Goal: Information Seeking & Learning: Learn about a topic

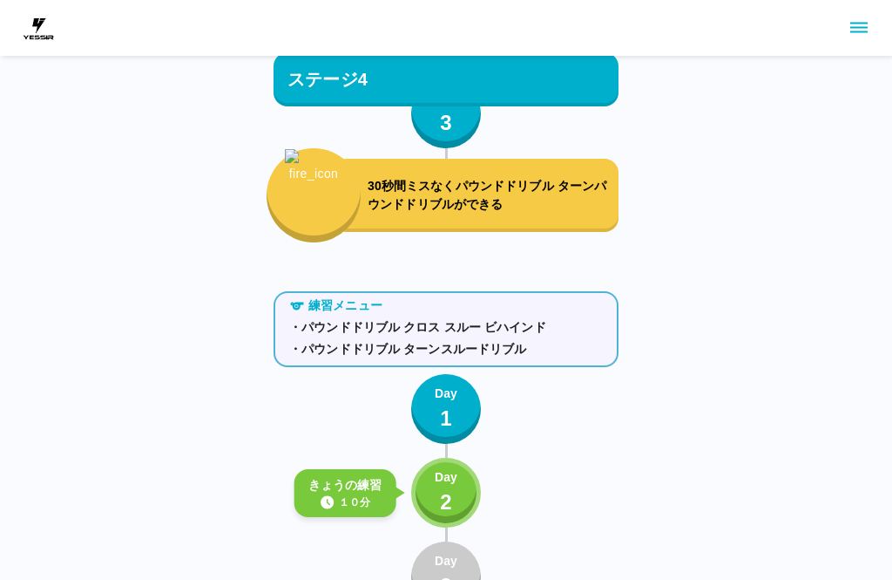
scroll to position [4837, 0]
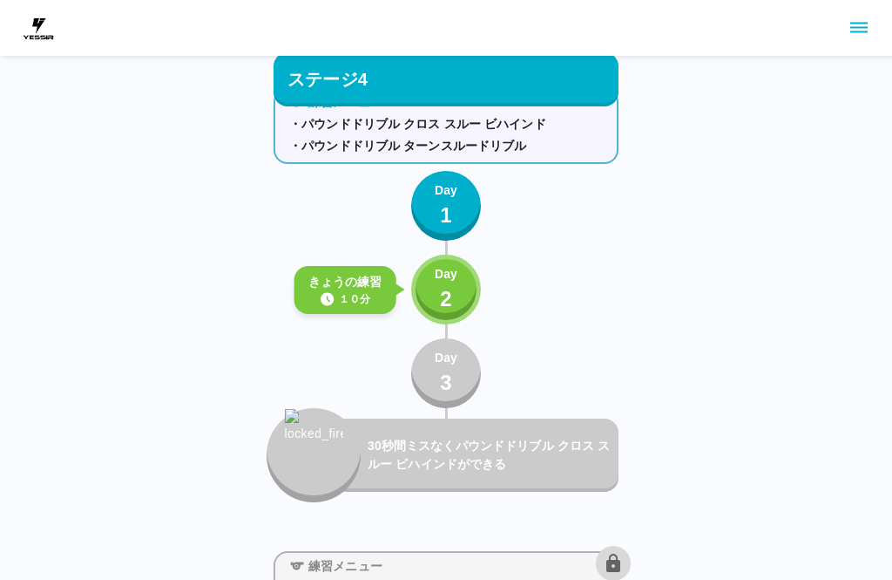
click at [439, 295] on div "Day 2" at bounding box center [446, 290] width 23 height 50
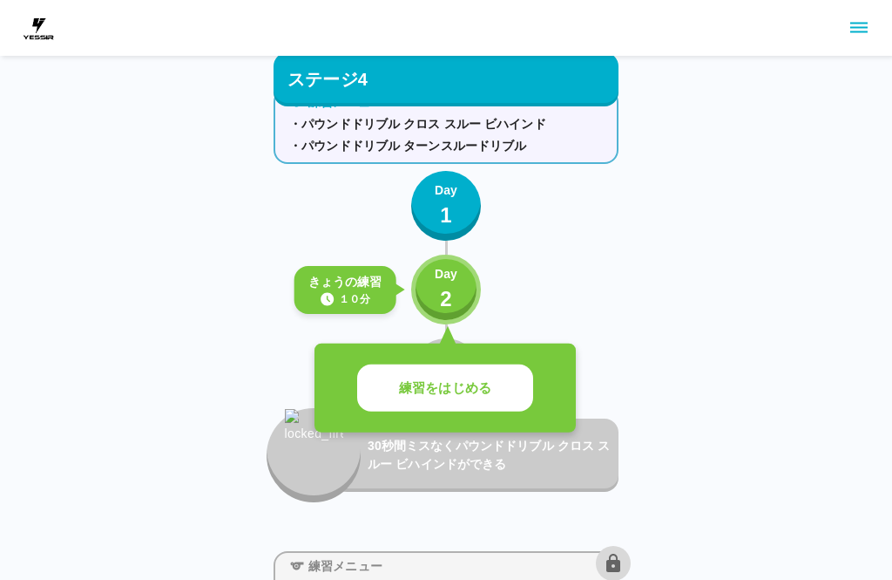
click at [454, 389] on p "練習をはじめる" at bounding box center [445, 388] width 92 height 20
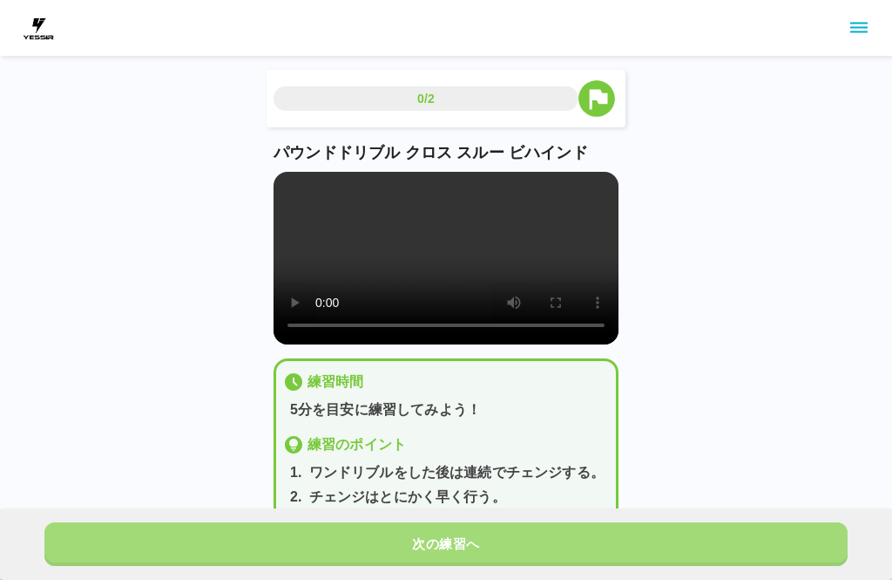
click at [492, 538] on button "次の練習へ" at bounding box center [446, 544] width 804 height 44
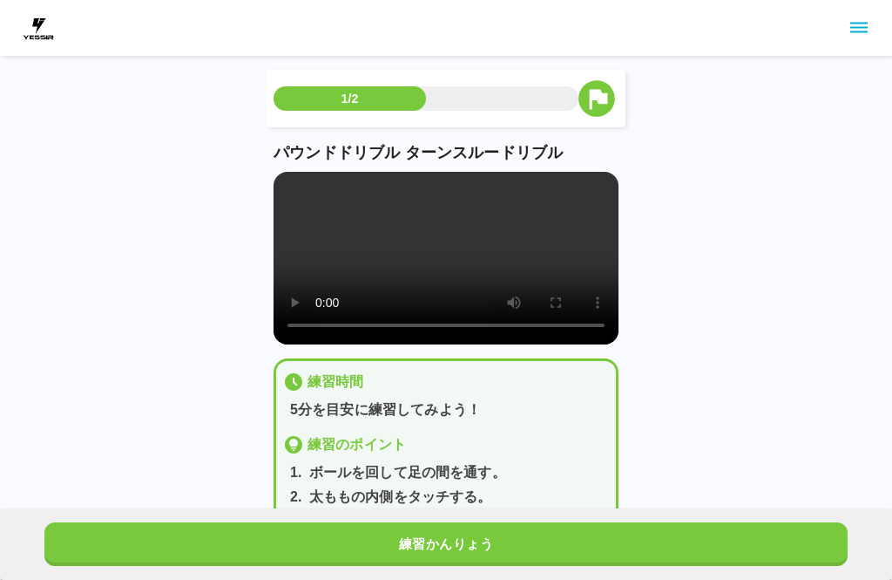
click at [475, 539] on button "練習かんりょう" at bounding box center [446, 544] width 804 height 44
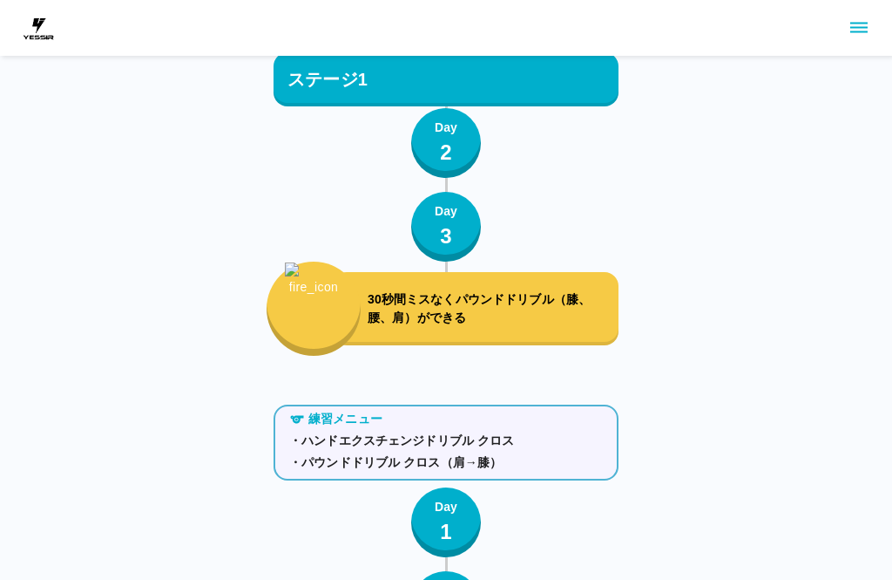
scroll to position [193, 0]
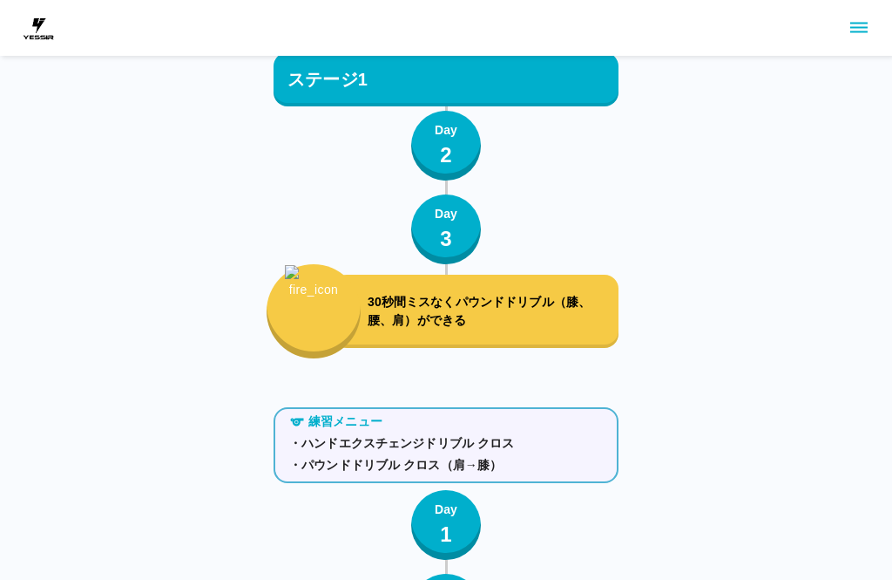
click at [865, 35] on icon "sidemenu" at bounding box center [859, 27] width 21 height 21
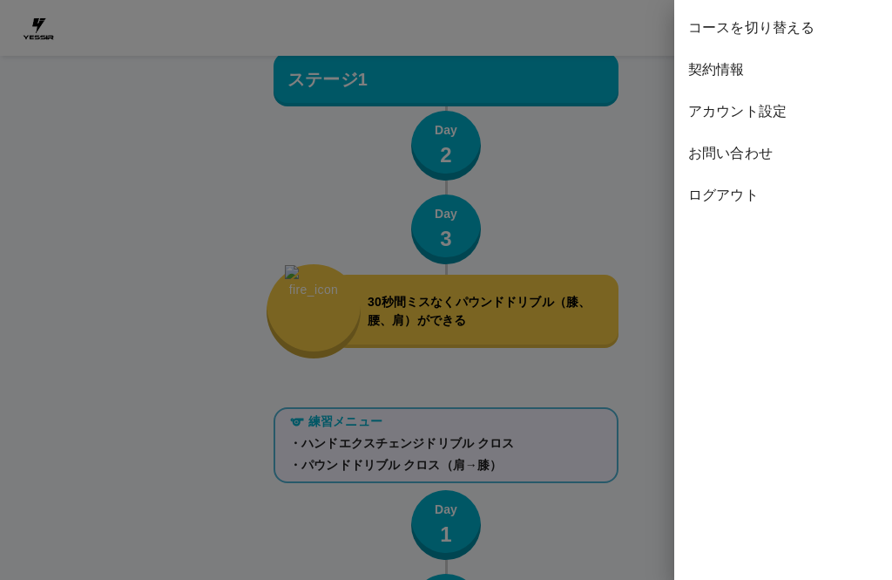
click at [732, 199] on span "ログアウト" at bounding box center [783, 195] width 190 height 21
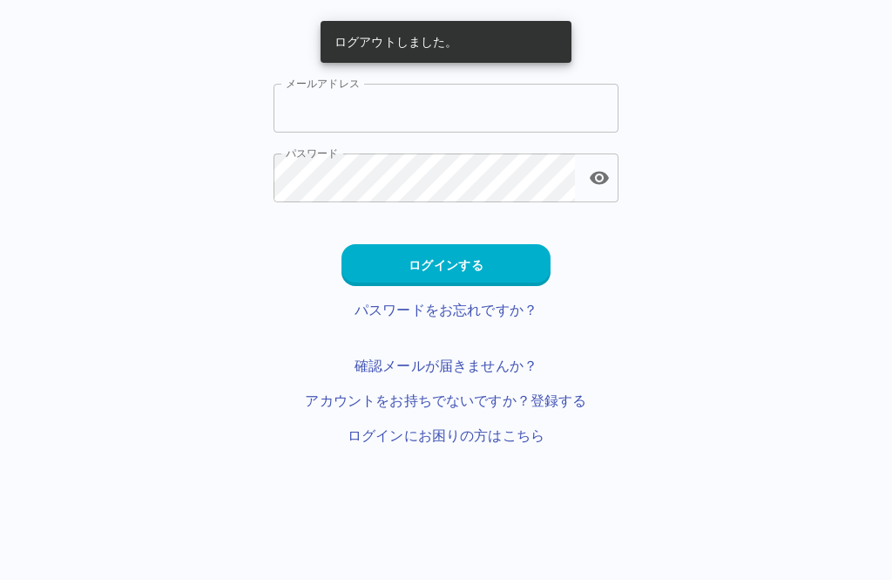
click at [363, 113] on input "メールアドレス" at bounding box center [446, 108] width 345 height 49
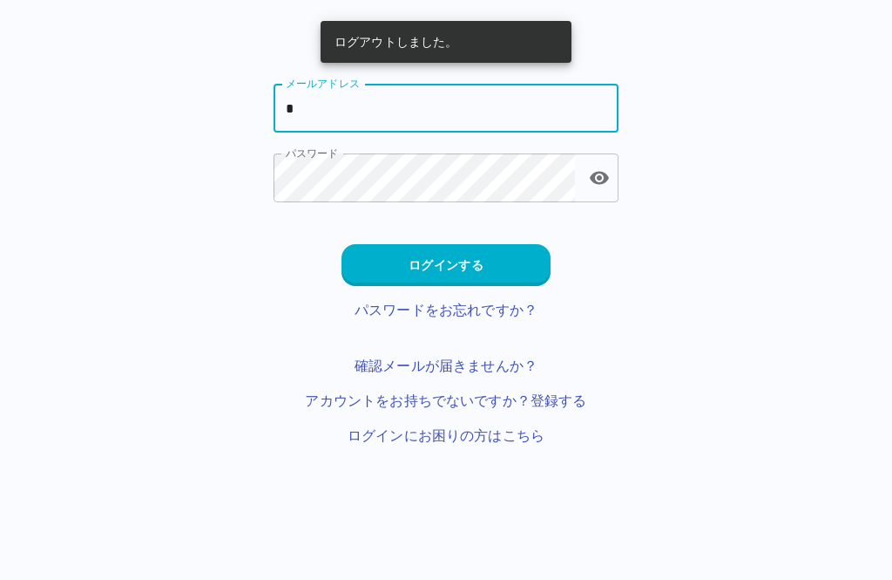
type input "**********"
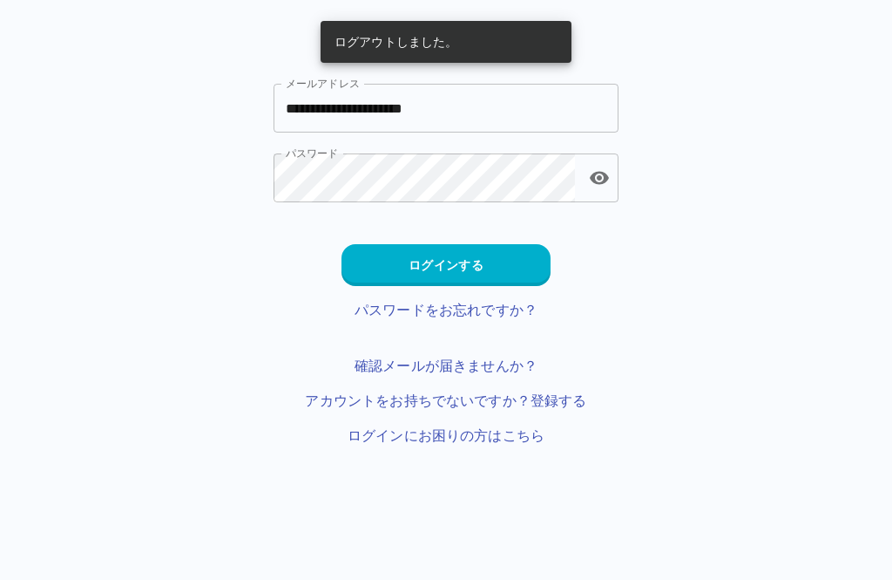
click at [504, 258] on button "ログインする" at bounding box center [446, 265] width 209 height 42
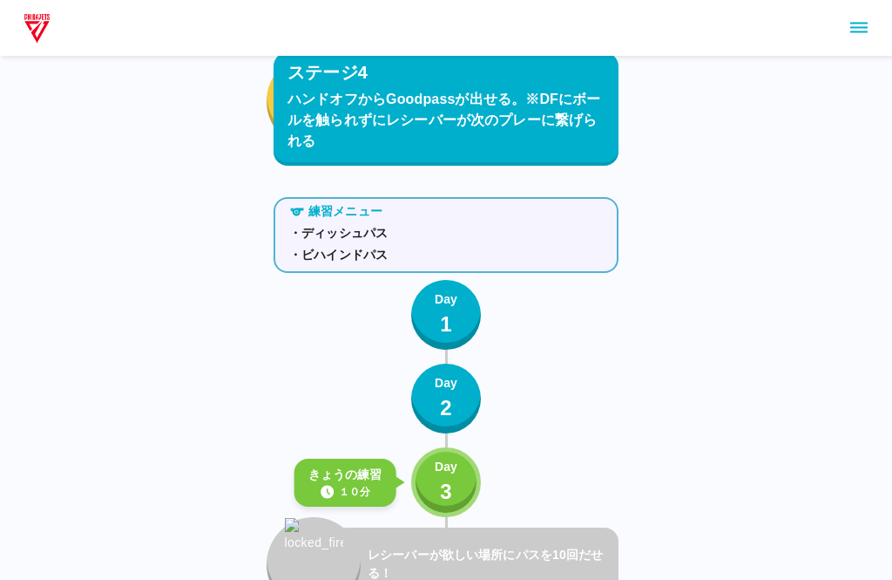
scroll to position [3530, 0]
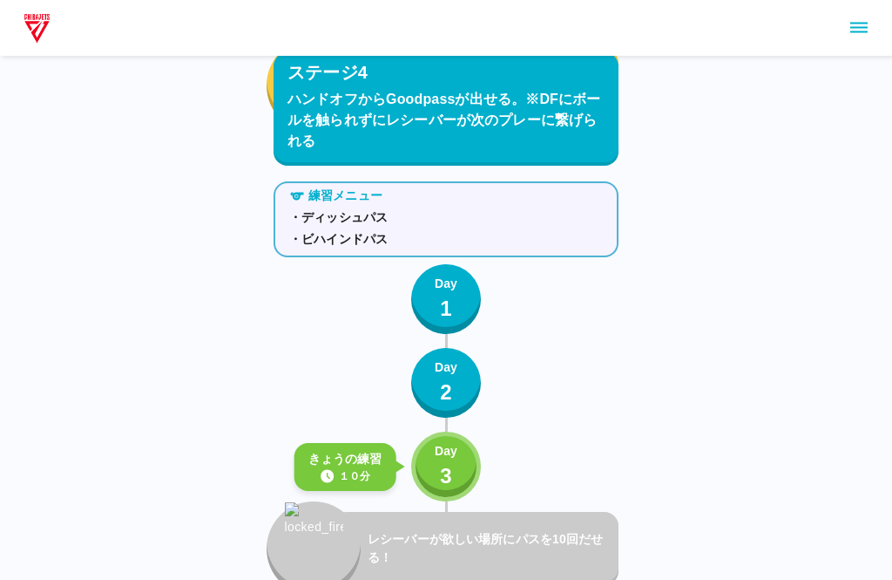
click at [451, 469] on p "3" at bounding box center [446, 476] width 12 height 31
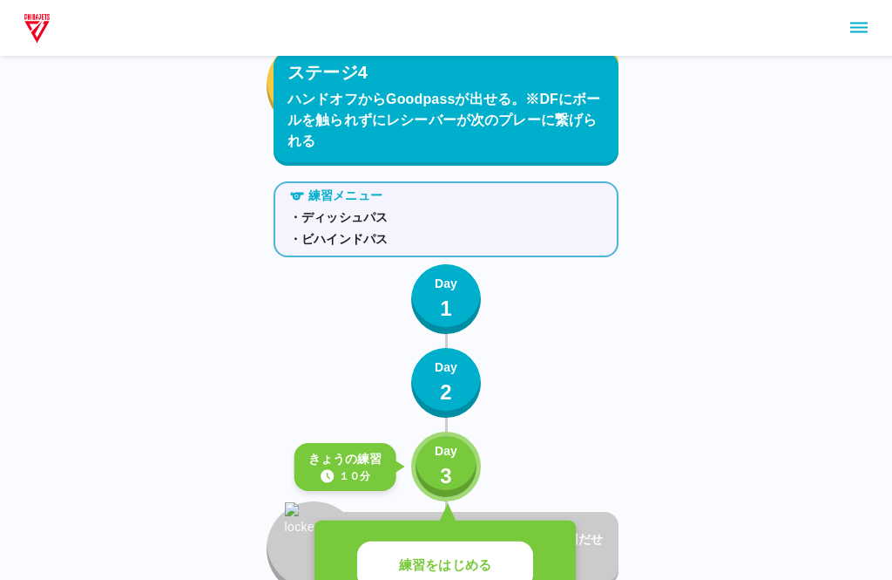
scroll to position [3531, 0]
click at [488, 559] on p "練習をはじめる" at bounding box center [445, 565] width 92 height 20
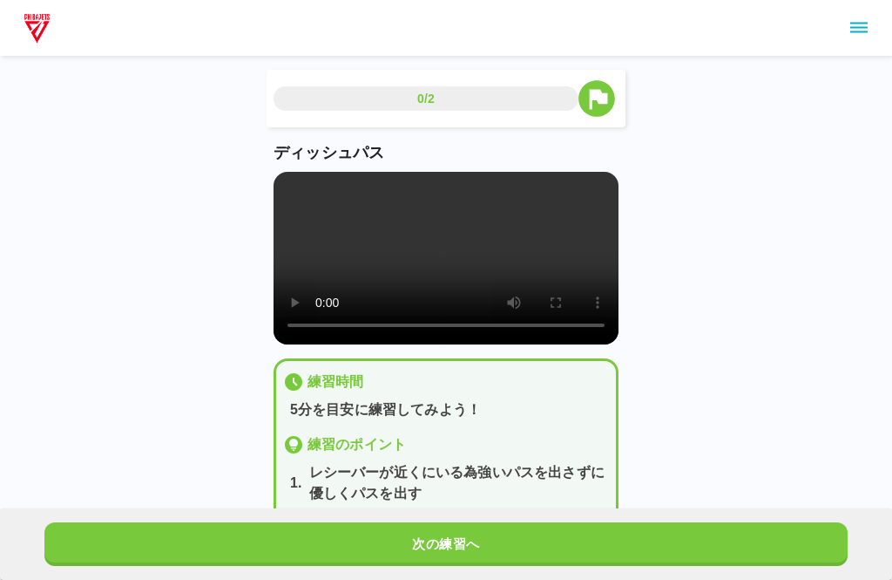
click at [431, 286] on video at bounding box center [446, 258] width 345 height 173
click at [410, 303] on video at bounding box center [446, 258] width 345 height 173
click at [675, 302] on div "0/2 ディッシュパス 練習時間 5分を目安に練習してみよう！ 練習のポイント 1 . [PERSON_NAME]が近くにいる為強いパスを出さずに優しくパスを…" at bounding box center [446, 295] width 892 height 590
click at [539, 305] on video at bounding box center [446, 258] width 345 height 173
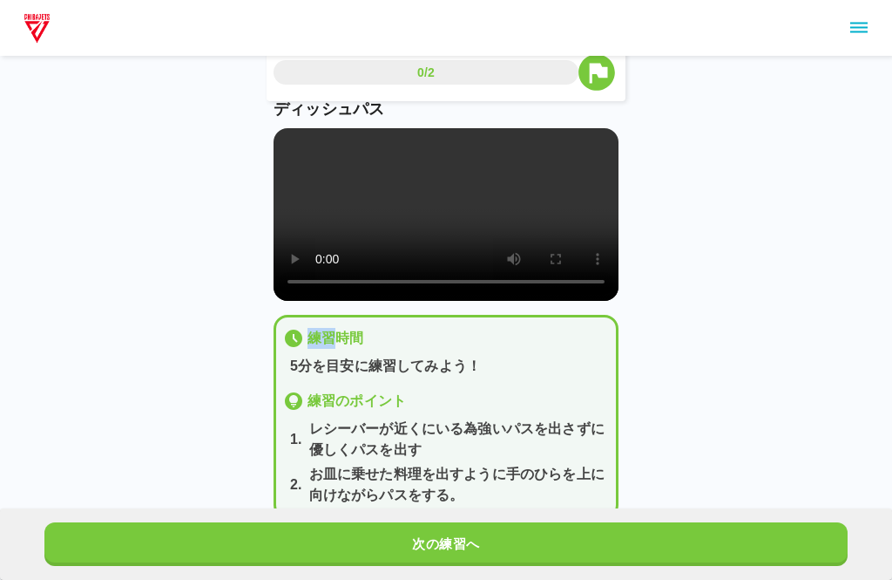
scroll to position [60, 0]
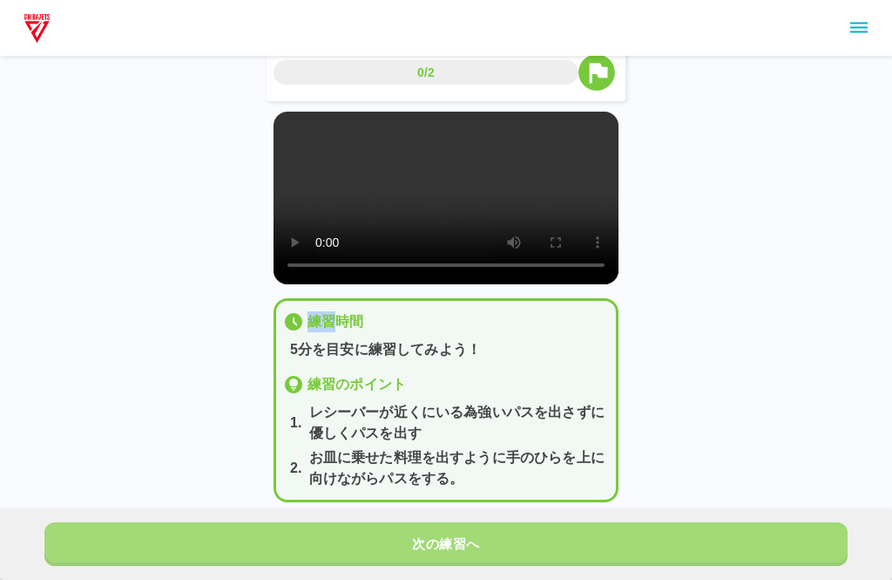
click at [559, 566] on button "次の練習へ" at bounding box center [446, 544] width 804 height 44
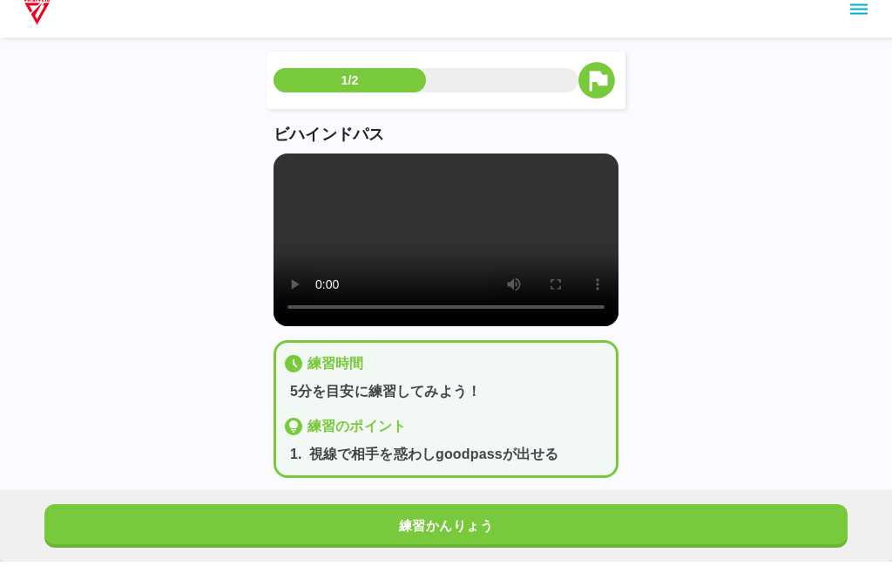
scroll to position [28, 0]
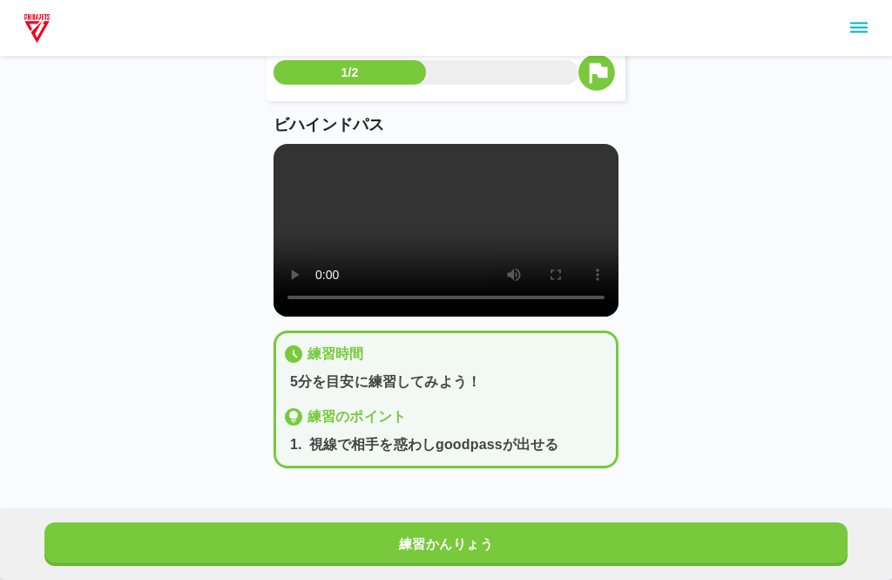
click at [451, 259] on video at bounding box center [446, 230] width 345 height 173
click at [833, 64] on div "1/2 ビハインドパス 練習時間 5分を目安に練習してみよう！ 練習のポイント 1 . 視線で相手を惑わしgoodpassが出せる 練習かんりょう" at bounding box center [446, 234] width 892 height 524
click at [844, 60] on div "1/2 ビハインドパス 練習時間 5分を目安に練習してみよう！ 練習のポイント 1 . 視線で相手を惑わしgoodpassが出せる 練習かんりょう" at bounding box center [446, 234] width 892 height 524
click at [570, 272] on video at bounding box center [446, 230] width 345 height 173
click at [830, 62] on div "1/2 ビハインドパス 練習時間 5分を目安に練習してみよう！ 練習のポイント 1 . 視線で相手を惑わしgoodpassが出せる 練習かんりょう" at bounding box center [446, 234] width 892 height 524
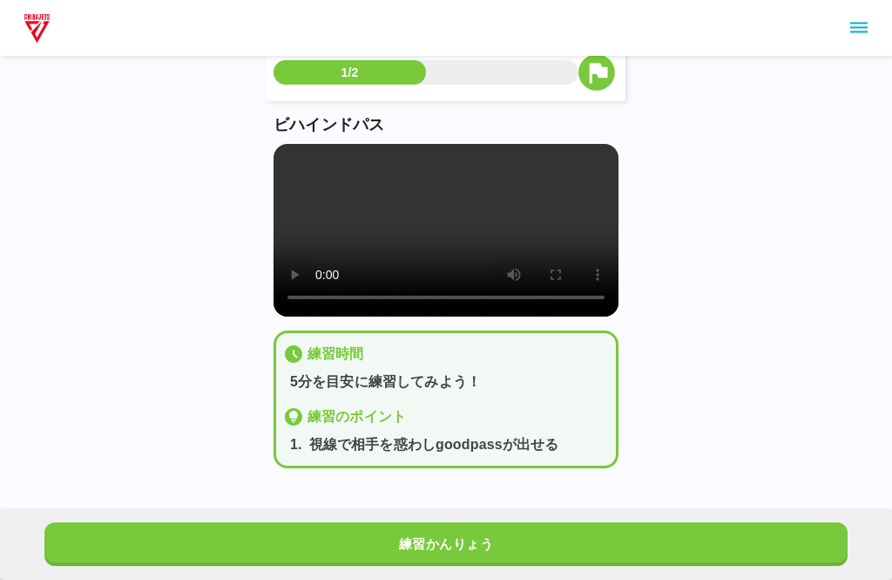
click at [830, 62] on div "1/2 ビハインドパス 練習時間 5分を目安に練習してみよう！ 練習のポイント 1 . 視線で相手を惑わしgoodpassが出せる 練習かんりょう" at bounding box center [446, 234] width 892 height 524
click at [679, 285] on div "1/2 ビハインドパス 練習時間 5分を目安に練習してみよう！ 練習のポイント 1 . 視線で相手を惑わしgoodpassが出せる 練習かんりょう" at bounding box center [446, 234] width 892 height 524
click at [510, 540] on button "練習かんりょう" at bounding box center [446, 544] width 804 height 44
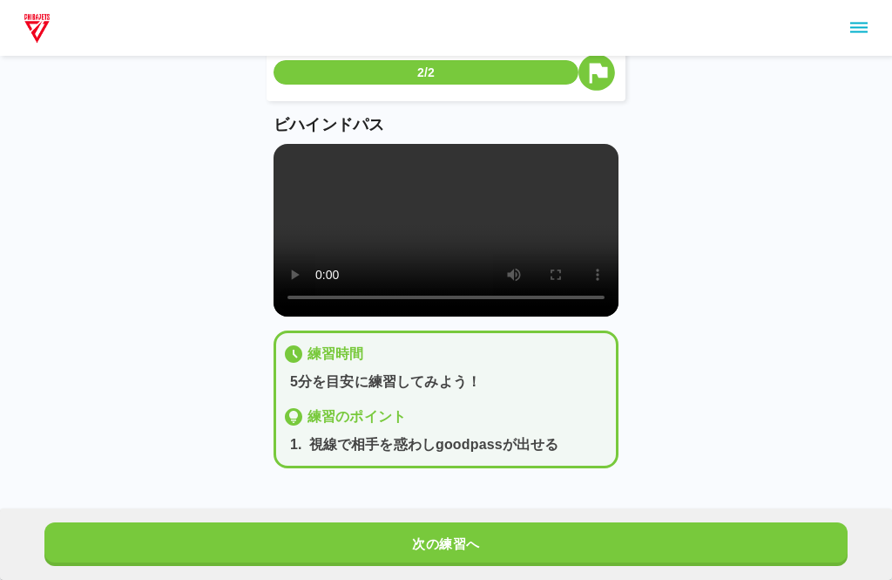
scroll to position [0, 0]
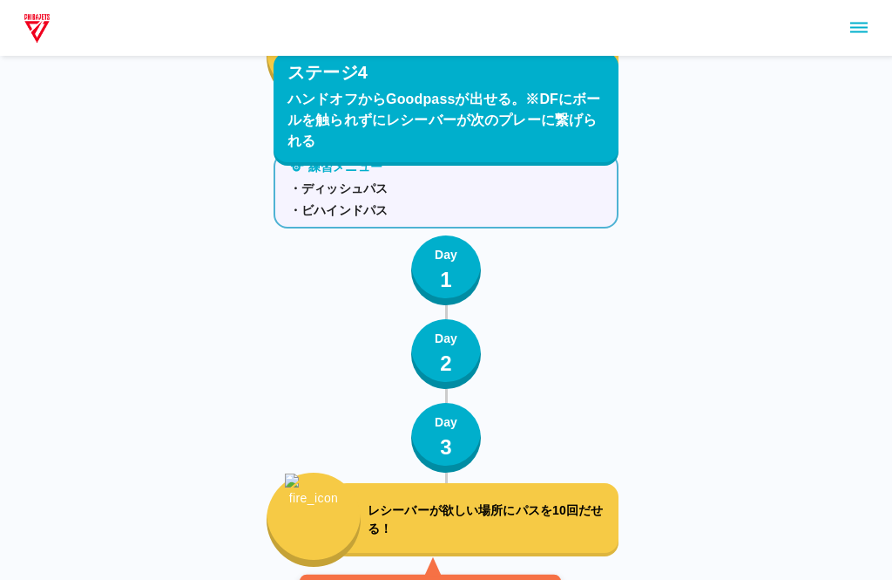
scroll to position [3560, 0]
click at [510, 537] on p "レシーバーが欲しい場所にパスを10回だせる！" at bounding box center [490, 519] width 244 height 37
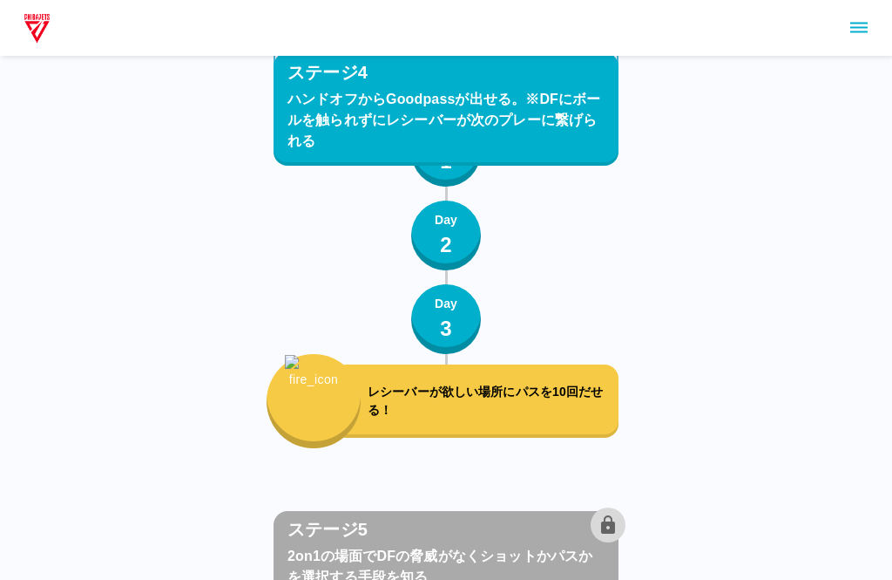
scroll to position [3680, 0]
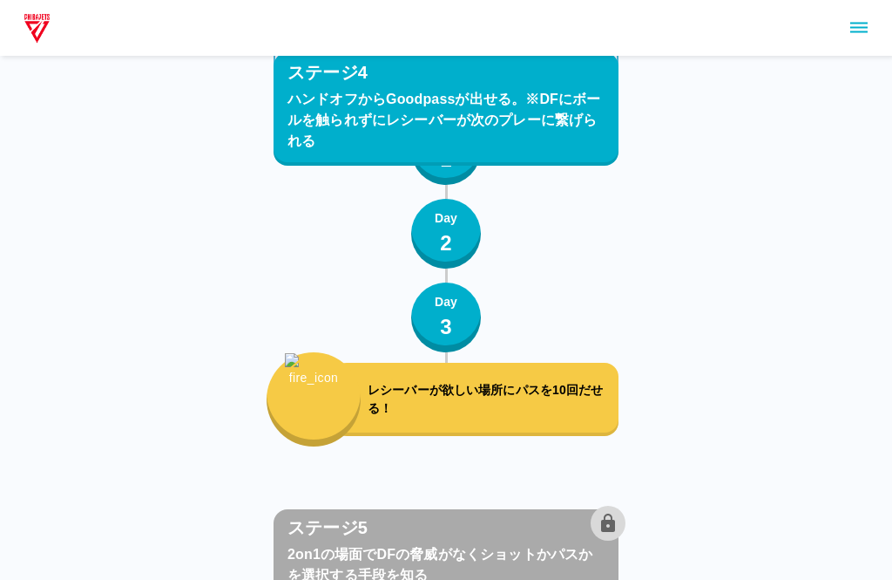
click at [553, 389] on p "レシーバーが欲しい場所にパスを10回だせる！" at bounding box center [490, 399] width 244 height 37
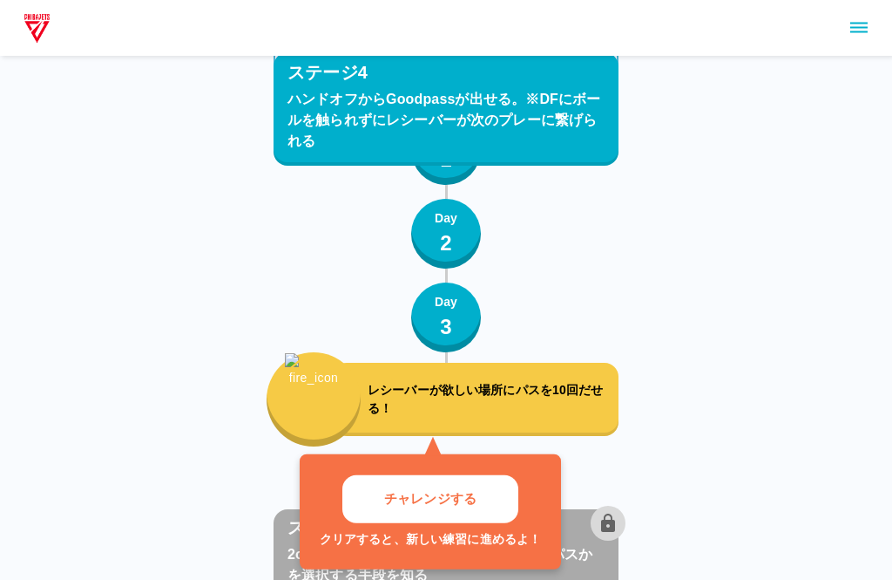
click at [482, 520] on button "チャレンジする" at bounding box center [430, 499] width 176 height 48
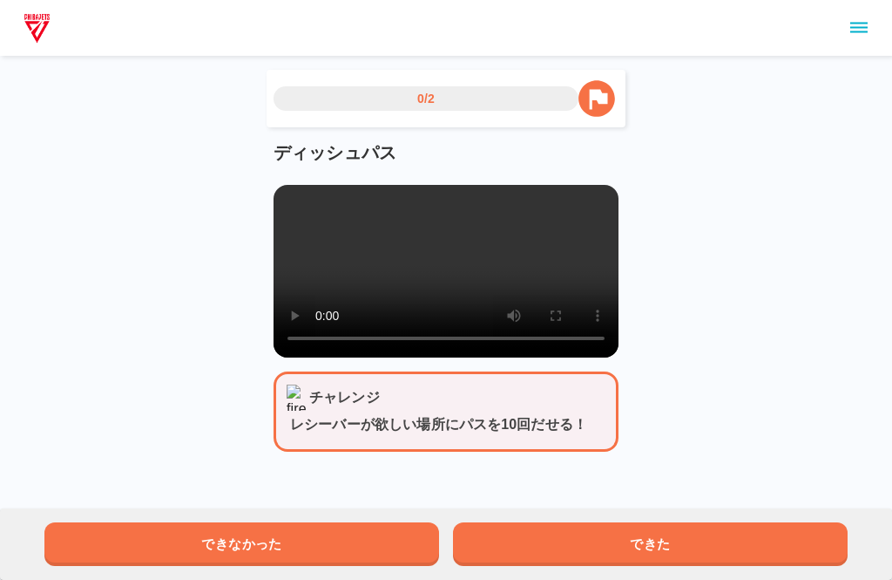
click at [574, 565] on button "できた" at bounding box center [650, 544] width 395 height 44
click at [587, 539] on button "できた" at bounding box center [650, 544] width 395 height 44
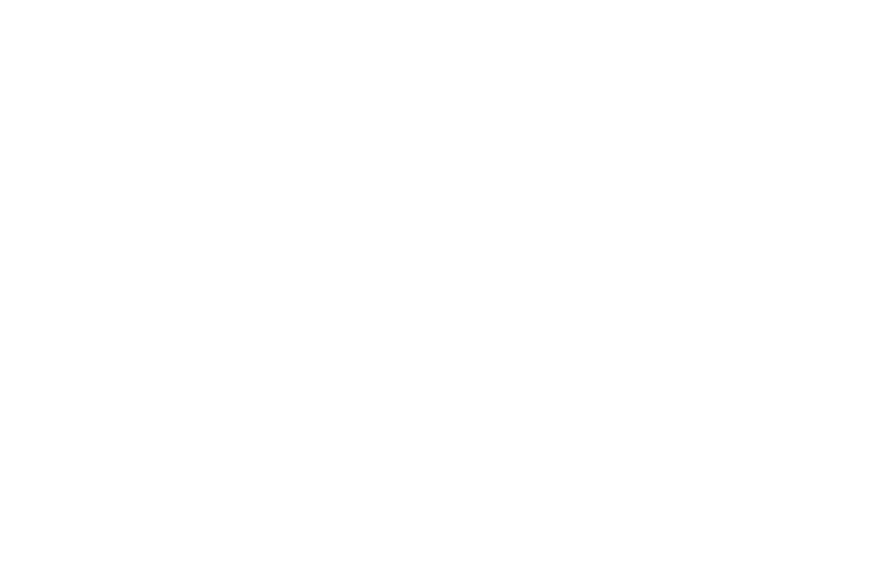
click at [723, 7] on div at bounding box center [446, 7] width 878 height 0
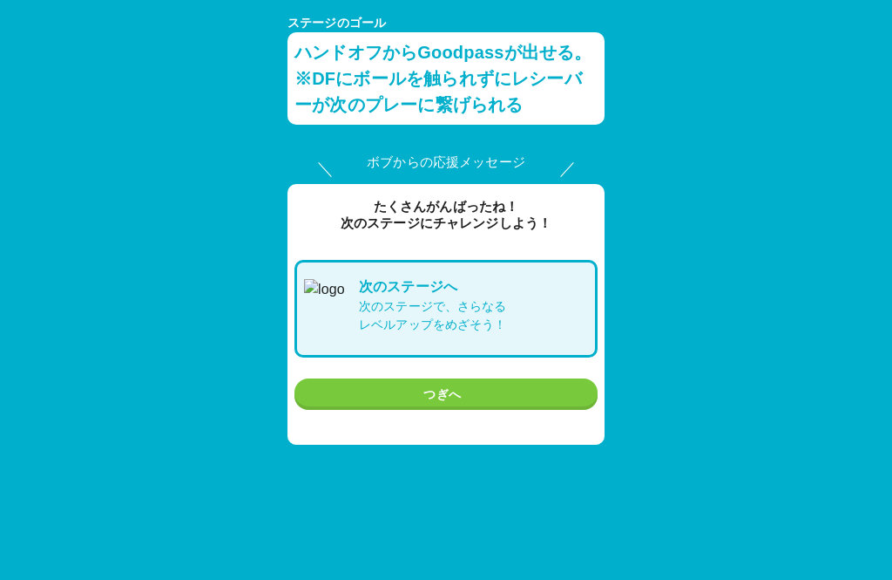
click at [513, 393] on button "つぎへ" at bounding box center [446, 394] width 303 height 32
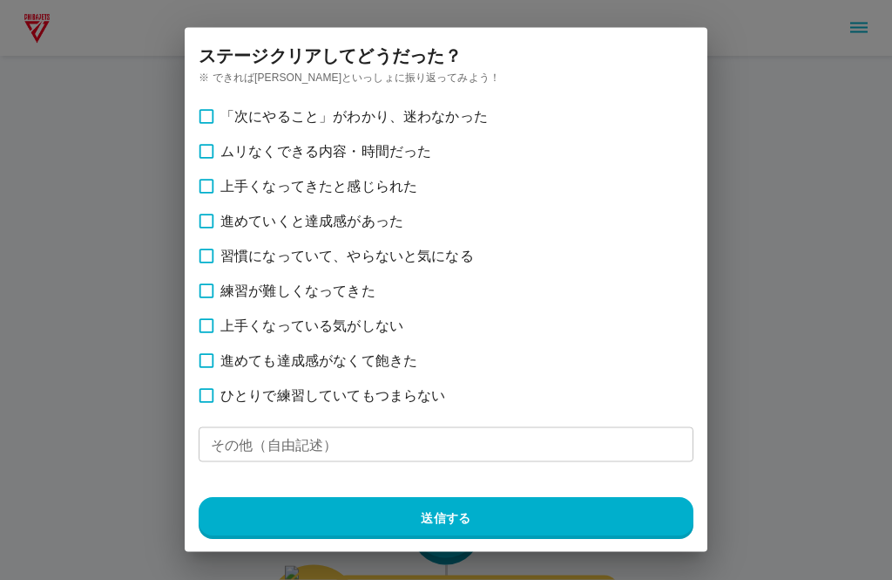
scroll to position [3797, 0]
click at [363, 524] on button "送信する" at bounding box center [446, 518] width 495 height 42
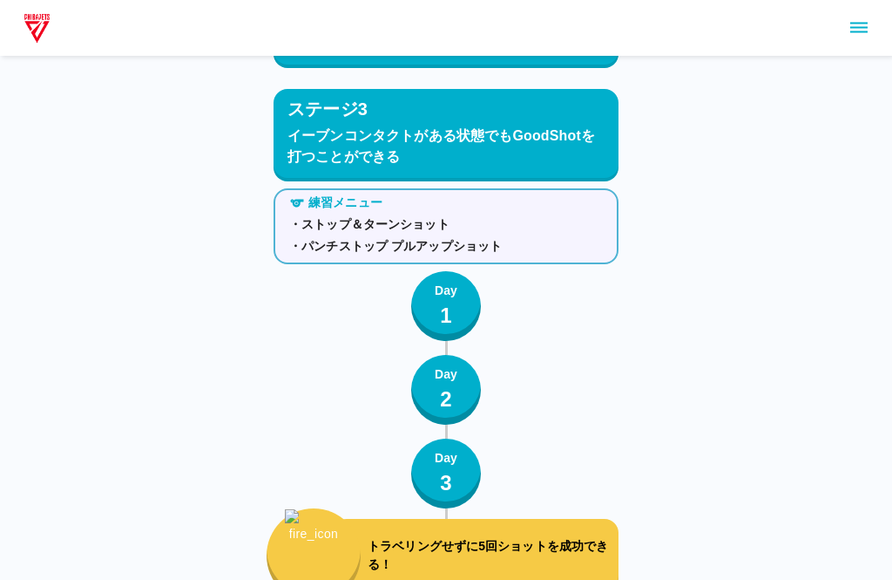
scroll to position [2020, 0]
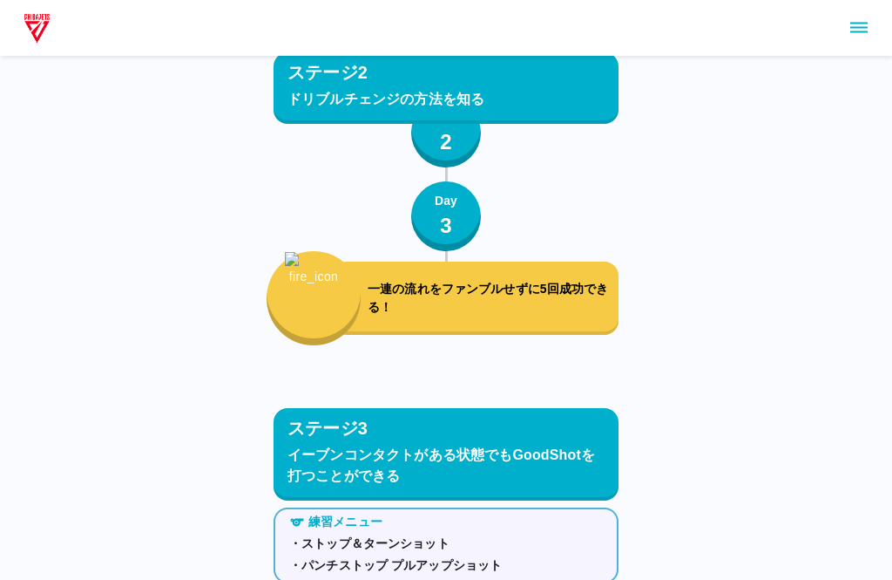
scroll to position [1682, 0]
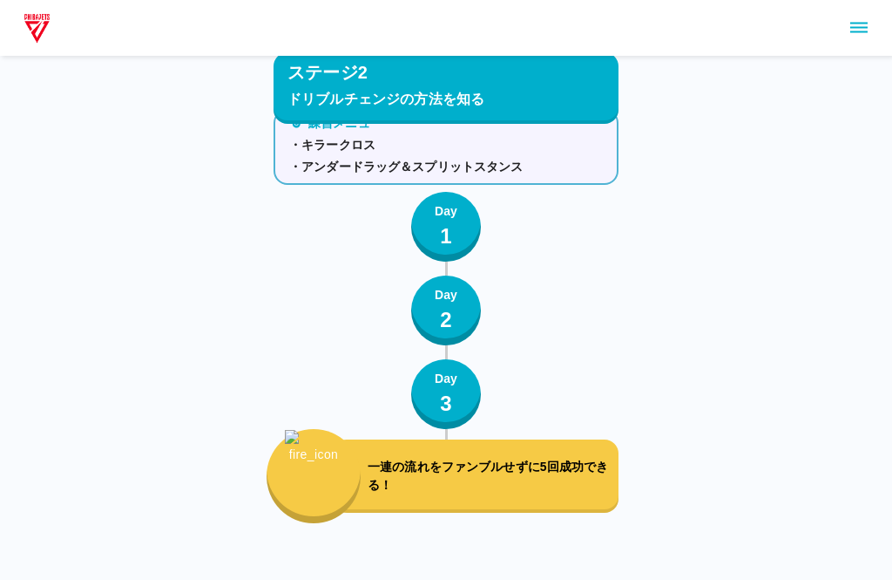
click at [846, 34] on button "sidemenu" at bounding box center [859, 28] width 30 height 30
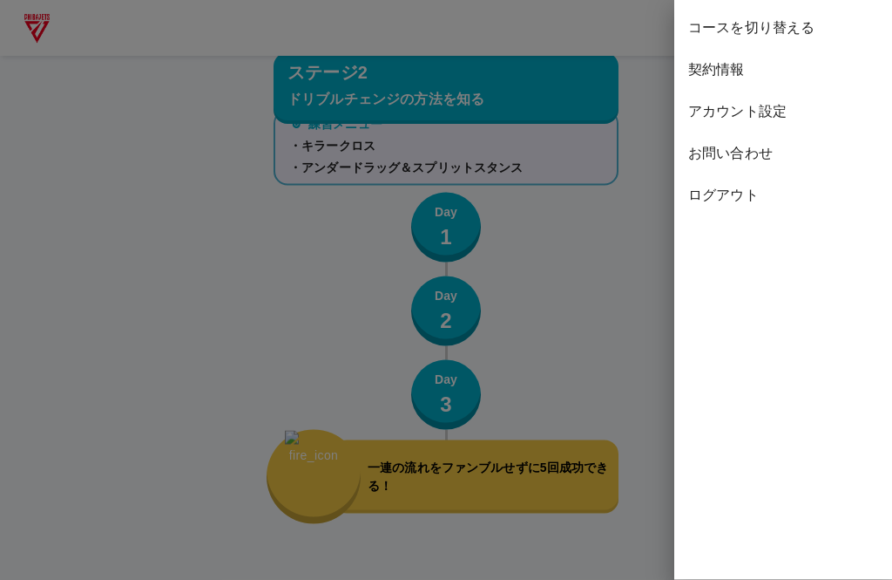
scroll to position [1505, 0]
click at [709, 204] on span "ログアウト" at bounding box center [783, 195] width 190 height 21
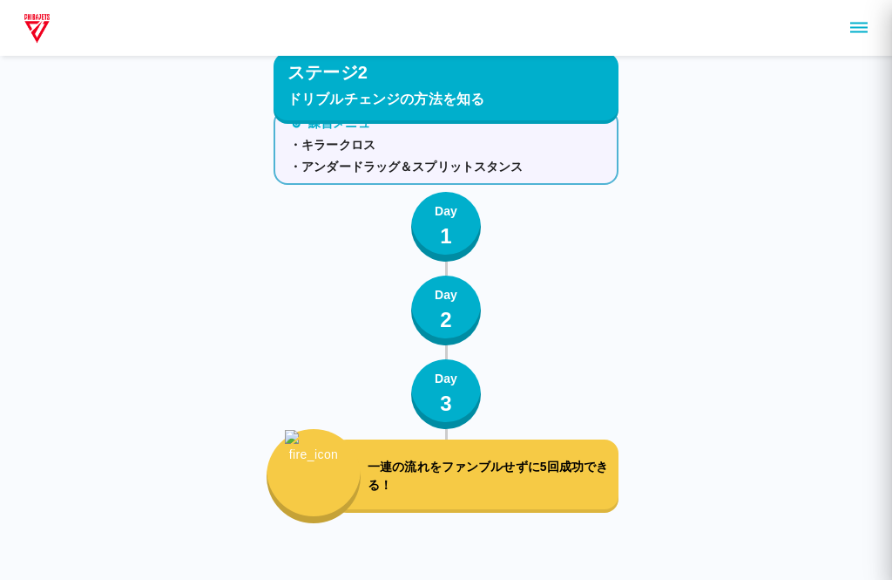
scroll to position [1561, 0]
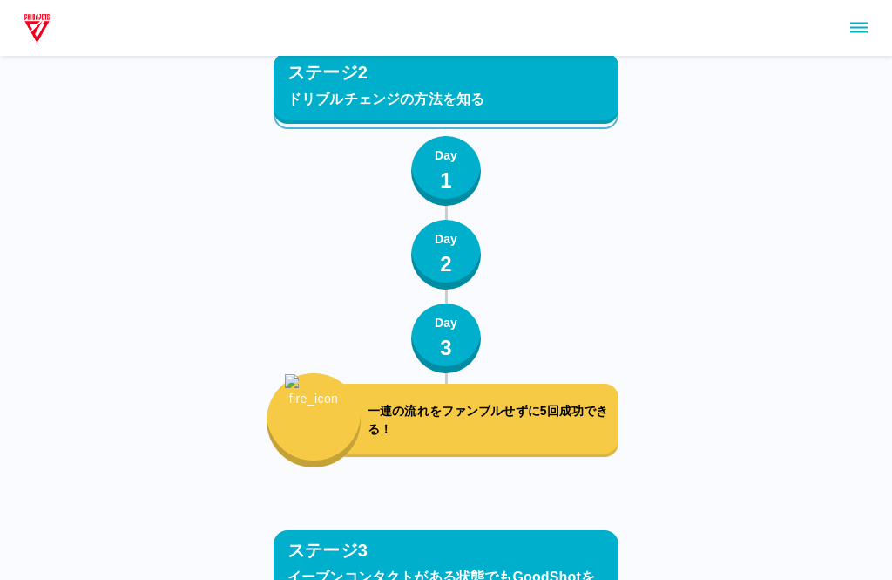
click at [850, 26] on icon "sidemenu" at bounding box center [859, 27] width 21 height 21
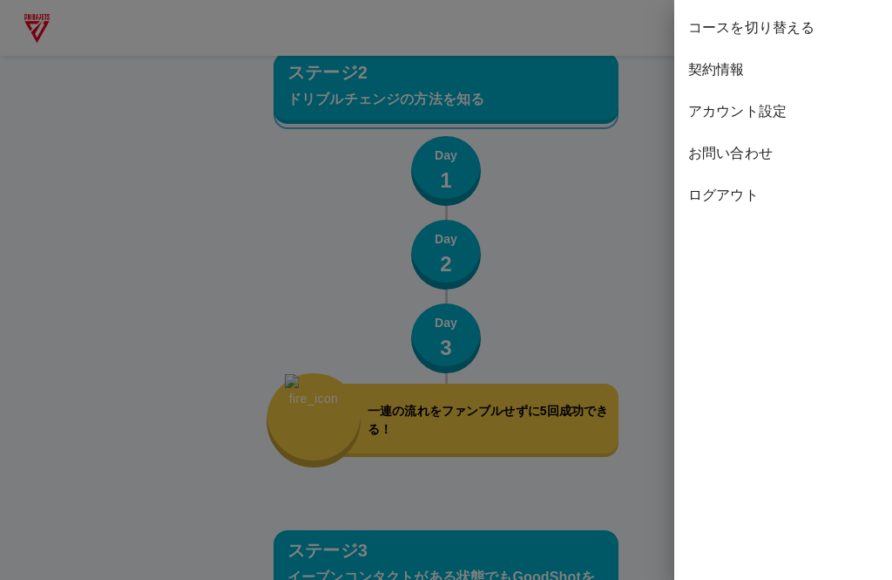
click at [752, 31] on span "コースを切り替える" at bounding box center [783, 27] width 190 height 21
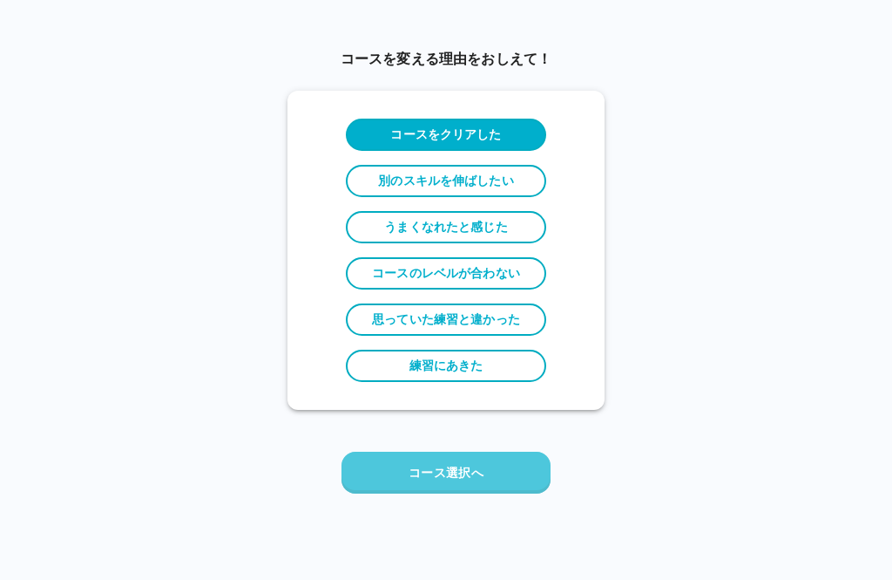
click at [505, 479] on button "コース選択へ" at bounding box center [446, 472] width 209 height 42
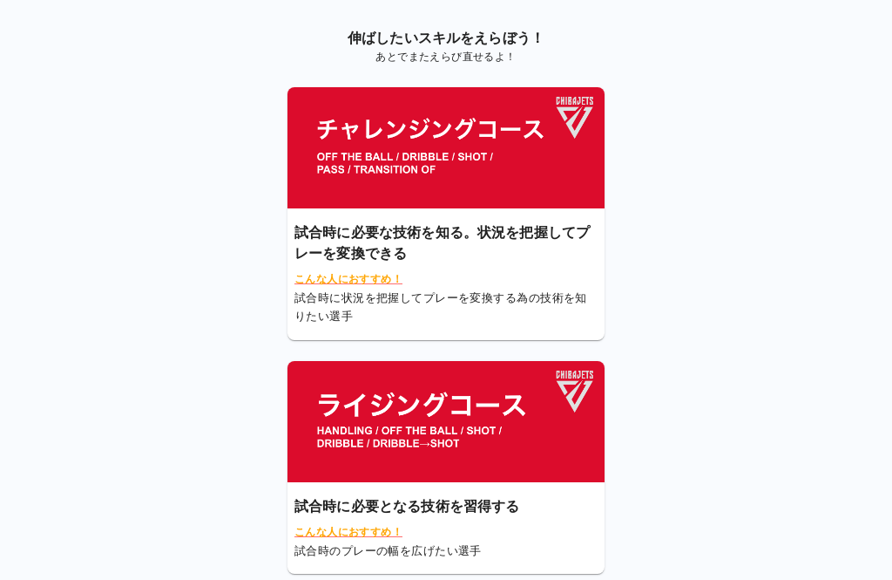
click at [505, 424] on img at bounding box center [446, 421] width 317 height 121
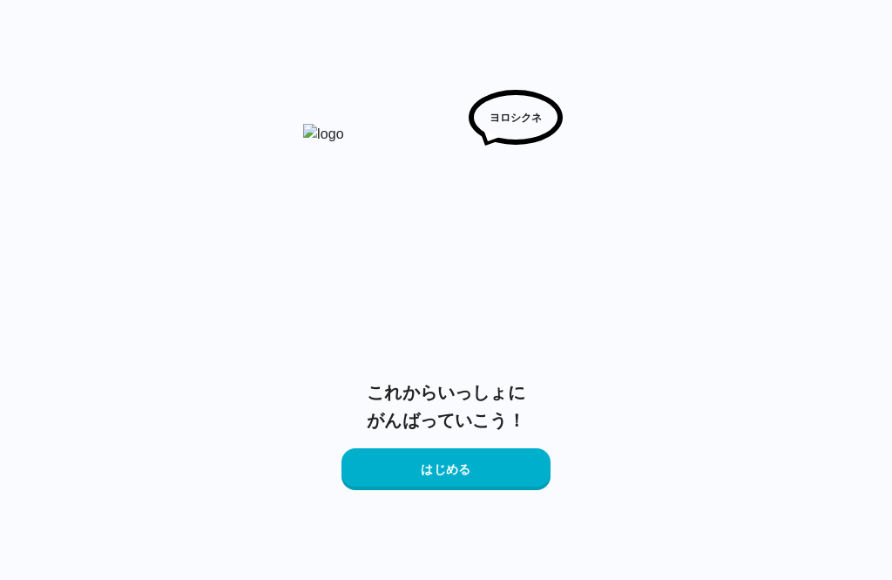
click at [503, 466] on button "はじめる" at bounding box center [446, 469] width 209 height 42
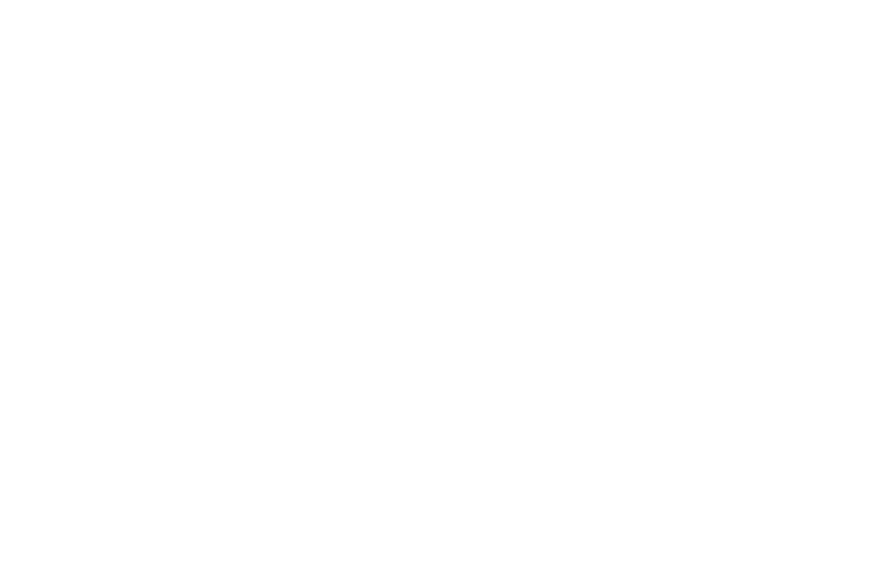
click at [479, 7] on html at bounding box center [446, 3] width 892 height 7
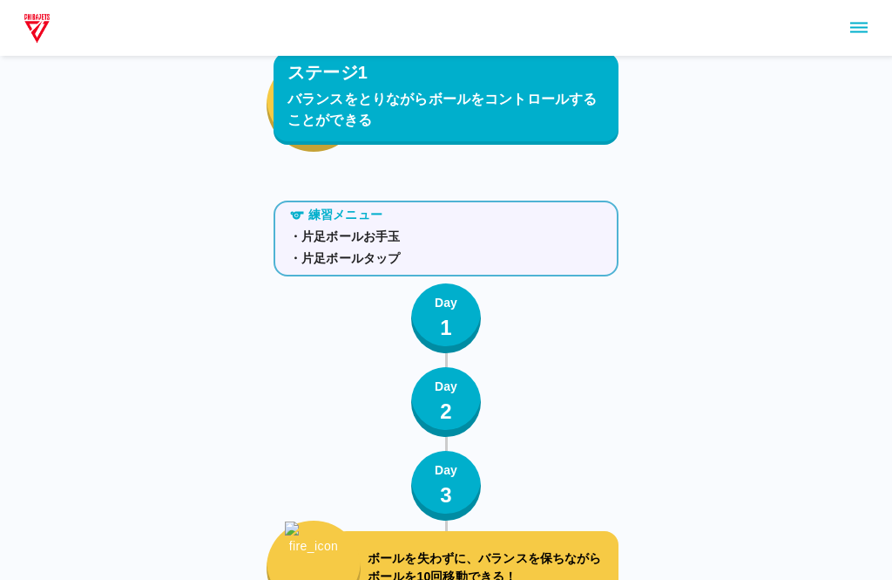
scroll to position [2851, 0]
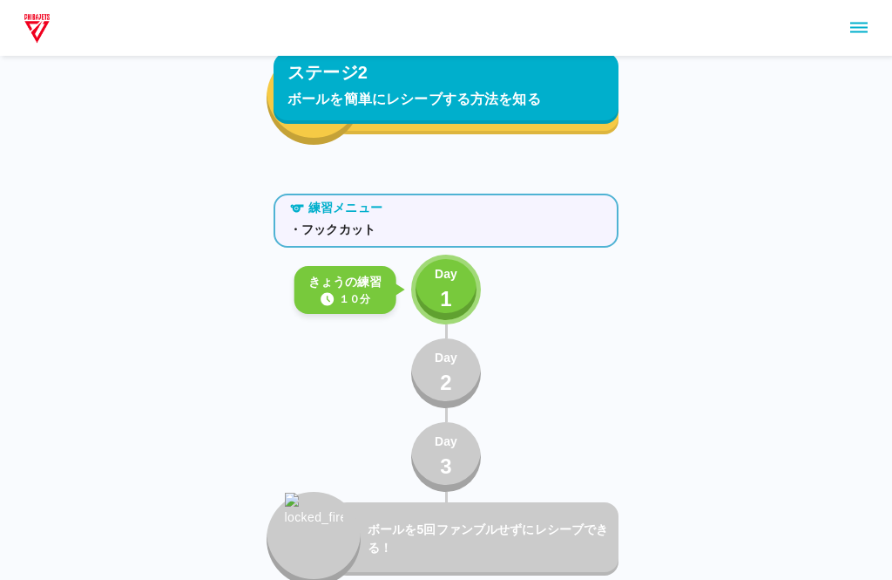
click at [460, 300] on button "Day 1" at bounding box center [446, 289] width 70 height 70
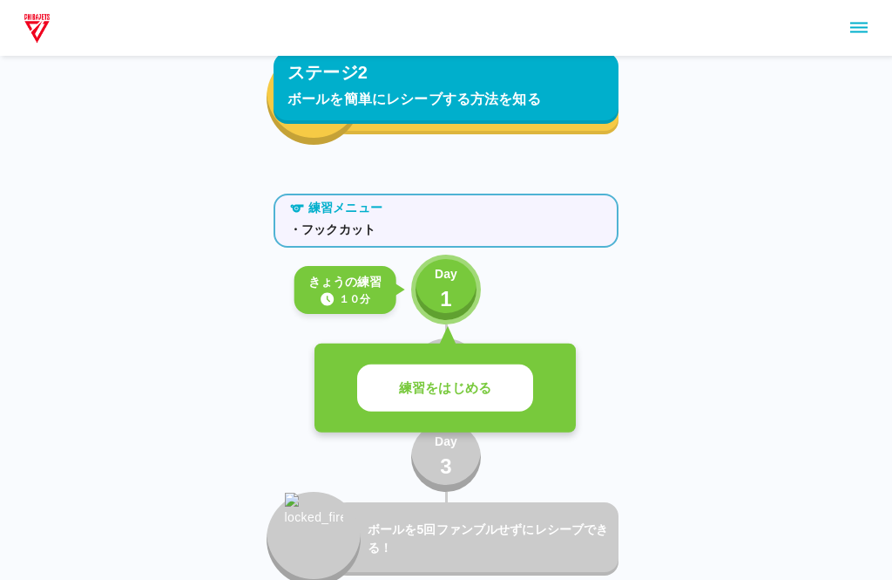
click at [482, 406] on button "練習をはじめる" at bounding box center [445, 388] width 176 height 48
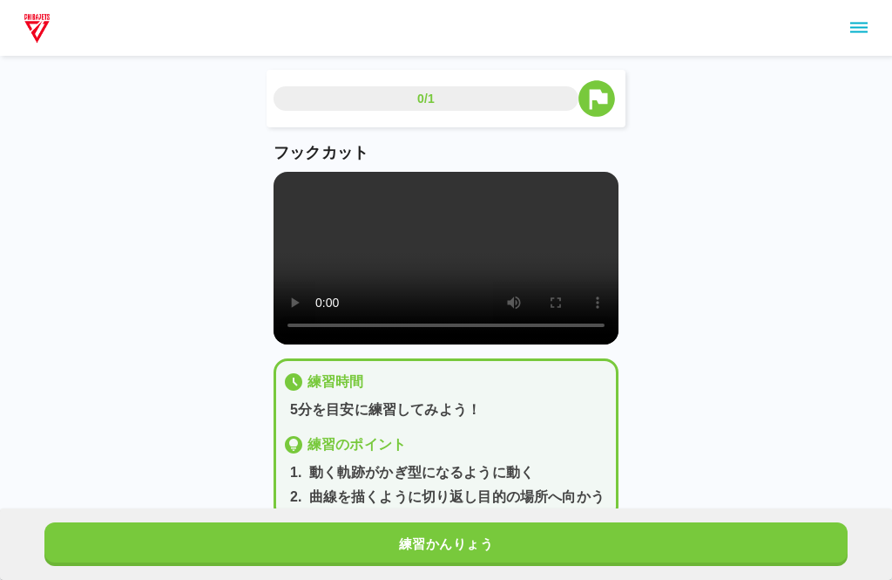
click at [519, 546] on button "練習かんりょう" at bounding box center [446, 544] width 804 height 44
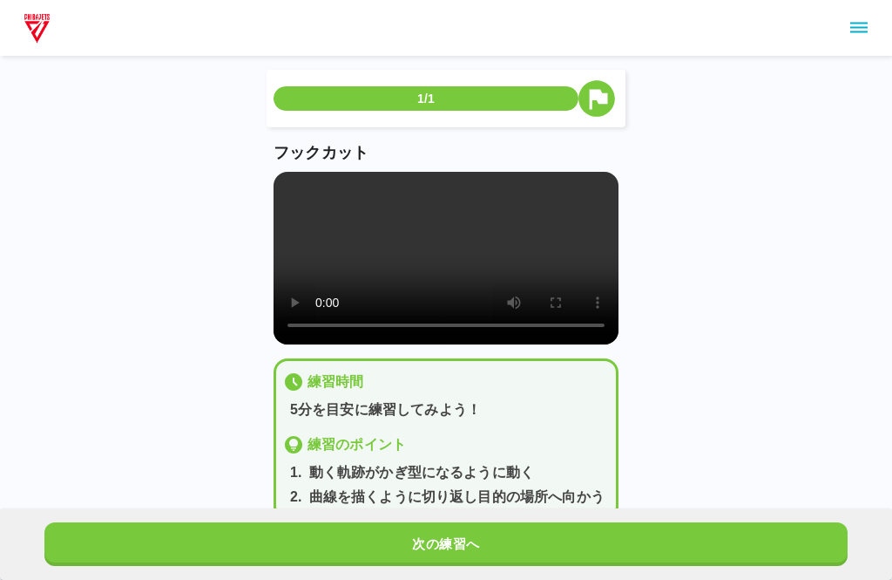
click at [516, 544] on button "次の練習へ" at bounding box center [446, 544] width 804 height 44
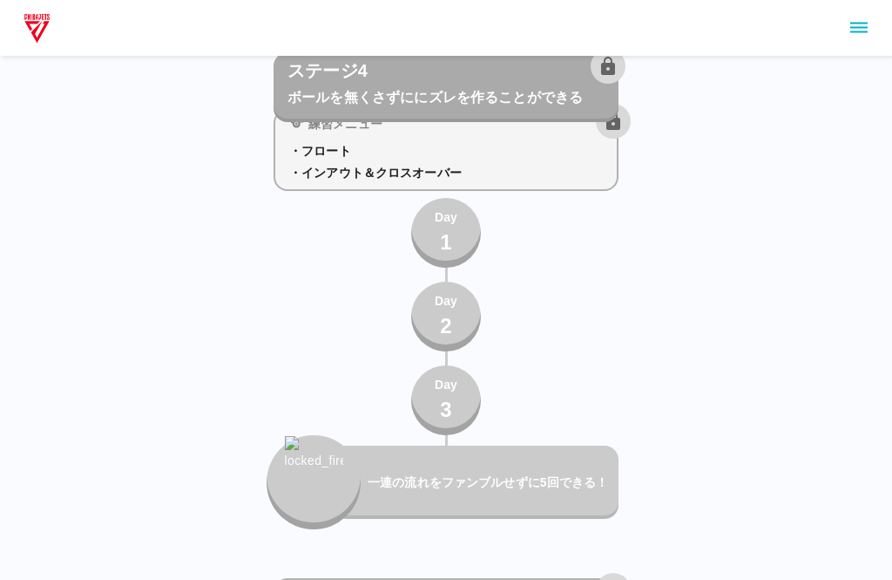
scroll to position [5884, 0]
